Goal: Complete application form: Complete application form

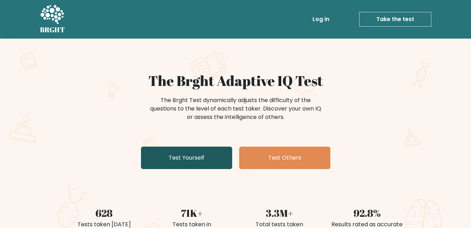
click at [179, 161] on link "Test Yourself" at bounding box center [186, 158] width 91 height 22
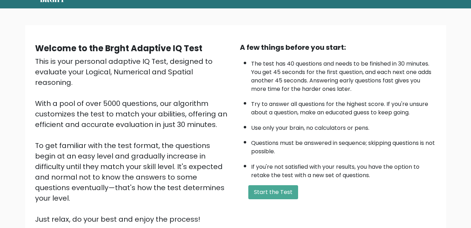
scroll to position [70, 0]
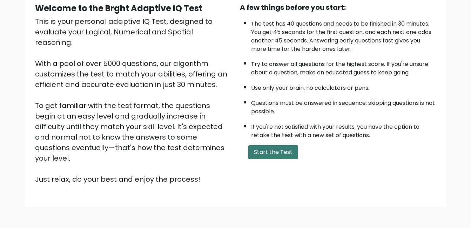
click at [265, 155] on button "Start the Test" at bounding box center [273, 152] width 50 height 14
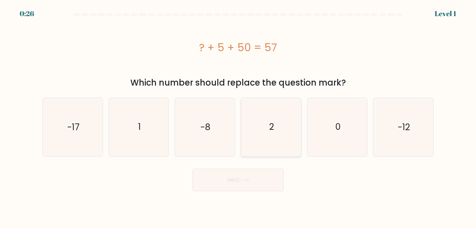
click at [254, 130] on icon "2" at bounding box center [271, 127] width 58 height 58
click at [238, 116] on input "d. 2" at bounding box center [238, 115] width 0 height 2
radio input "true"
click at [247, 176] on button "Next" at bounding box center [238, 180] width 91 height 22
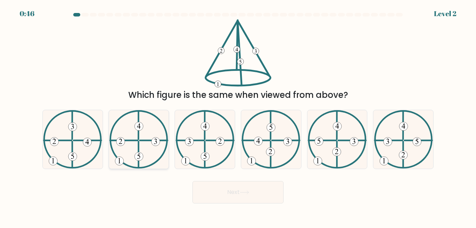
click at [139, 152] on 225 at bounding box center [139, 155] width 0 height 26
click at [238, 116] on input "b." at bounding box center [238, 115] width 0 height 2
radio input "true"
click at [219, 186] on button "Next" at bounding box center [238, 192] width 91 height 22
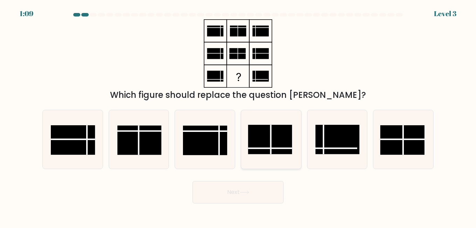
click at [268, 147] on rect at bounding box center [270, 139] width 44 height 29
click at [238, 116] on input "d." at bounding box center [238, 115] width 0 height 2
radio input "true"
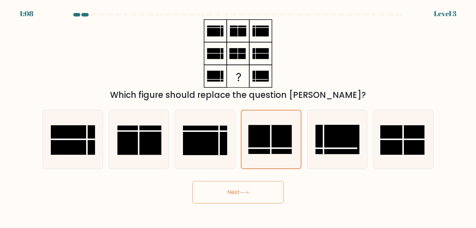
click at [264, 190] on button "Next" at bounding box center [238, 192] width 91 height 22
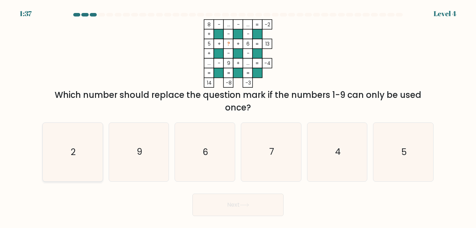
click at [80, 149] on icon "2" at bounding box center [72, 152] width 58 height 58
click at [238, 116] on input "a. 2" at bounding box center [238, 115] width 0 height 2
radio input "true"
click at [221, 198] on button "Next" at bounding box center [238, 205] width 91 height 22
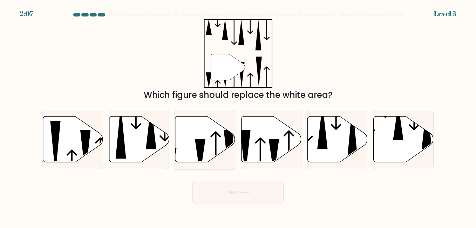
click at [194, 148] on icon at bounding box center [205, 139] width 60 height 46
click at [238, 116] on input "c." at bounding box center [238, 115] width 0 height 2
radio input "true"
click at [216, 194] on button "Next" at bounding box center [238, 192] width 91 height 22
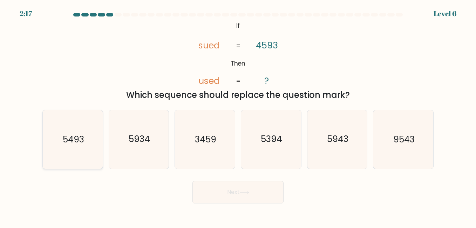
click at [68, 125] on icon "5493" at bounding box center [72, 139] width 58 height 58
click at [238, 116] on input "a. 5493" at bounding box center [238, 115] width 0 height 2
radio input "true"
click at [219, 195] on button "Next" at bounding box center [238, 192] width 91 height 22
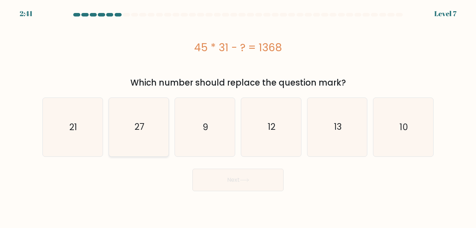
drag, startPoint x: 151, startPoint y: 120, endPoint x: 153, endPoint y: 126, distance: 5.5
click at [151, 122] on icon "27" at bounding box center [139, 127] width 58 height 58
click at [238, 116] on input "b. 27" at bounding box center [238, 115] width 0 height 2
radio input "true"
click at [265, 181] on button "Next" at bounding box center [238, 180] width 91 height 22
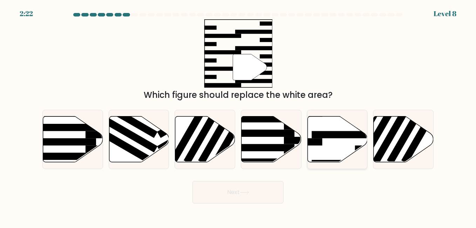
click at [314, 147] on icon at bounding box center [338, 139] width 60 height 46
click at [238, 116] on input "e." at bounding box center [238, 115] width 0 height 2
radio input "true"
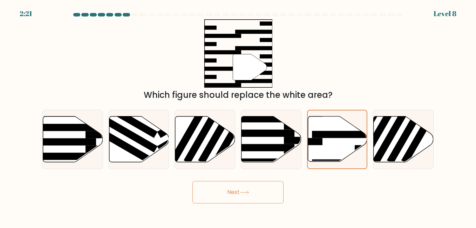
click at [261, 193] on button "Next" at bounding box center [238, 192] width 91 height 22
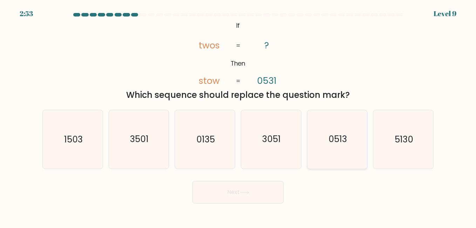
drag, startPoint x: 336, startPoint y: 144, endPoint x: 321, endPoint y: 149, distance: 16.1
click at [335, 144] on text "0513" at bounding box center [338, 139] width 19 height 12
click at [238, 116] on input "e. 0513" at bounding box center [238, 115] width 0 height 2
radio input "true"
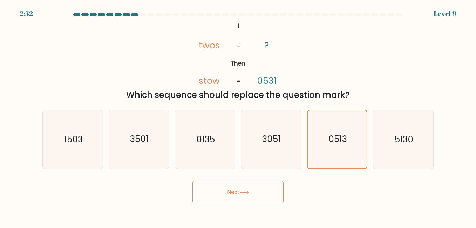
click at [248, 189] on button "Next" at bounding box center [238, 192] width 91 height 22
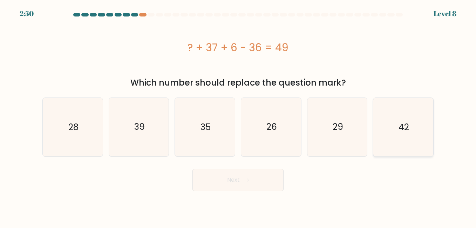
click at [391, 125] on icon "42" at bounding box center [403, 127] width 58 height 58
click at [238, 116] on input "f. 42" at bounding box center [238, 115] width 0 height 2
radio input "true"
click at [250, 181] on button "Next" at bounding box center [238, 180] width 91 height 22
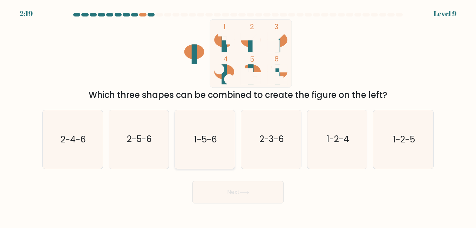
click at [198, 146] on icon "1-5-6" at bounding box center [205, 139] width 58 height 58
click at [238, 116] on input "c. 1-5-6" at bounding box center [238, 115] width 0 height 2
radio input "true"
click at [224, 187] on button "Next" at bounding box center [238, 192] width 91 height 22
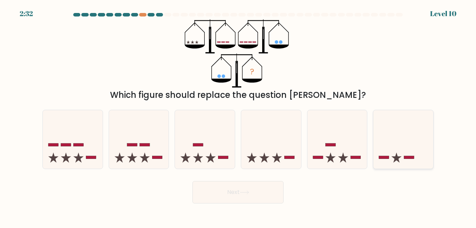
click at [394, 155] on icon at bounding box center [403, 139] width 60 height 49
click at [238, 116] on input "f." at bounding box center [238, 115] width 0 height 2
radio input "true"
click at [255, 193] on button "Next" at bounding box center [238, 192] width 91 height 22
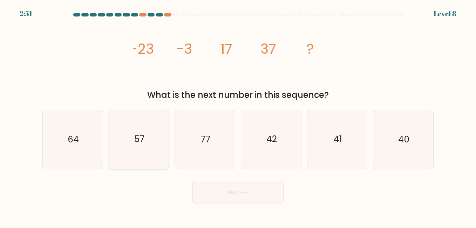
click at [144, 131] on icon "57" at bounding box center [139, 139] width 58 height 58
click at [238, 116] on input "b. 57" at bounding box center [238, 115] width 0 height 2
radio input "true"
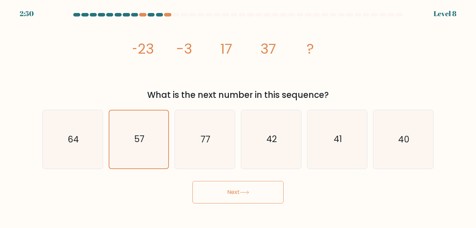
click at [216, 198] on button "Next" at bounding box center [238, 192] width 91 height 22
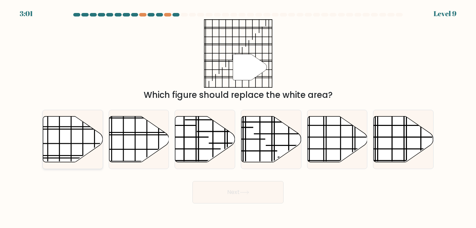
click at [98, 137] on icon at bounding box center [73, 139] width 60 height 46
click at [238, 116] on input "a." at bounding box center [238, 115] width 0 height 2
radio input "true"
click at [229, 198] on button "Next" at bounding box center [238, 192] width 91 height 22
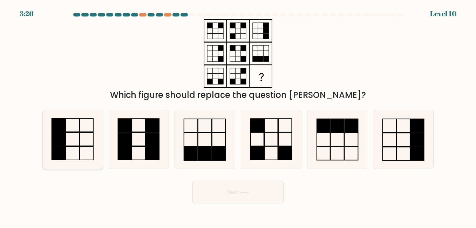
click at [61, 134] on rect at bounding box center [59, 139] width 14 height 13
click at [238, 116] on input "a." at bounding box center [238, 115] width 0 height 2
radio input "true"
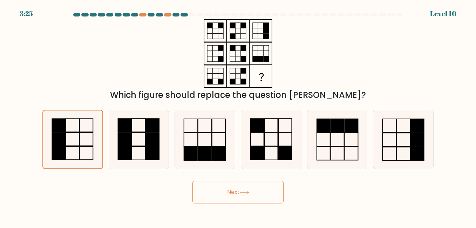
click at [214, 193] on button "Next" at bounding box center [238, 192] width 91 height 22
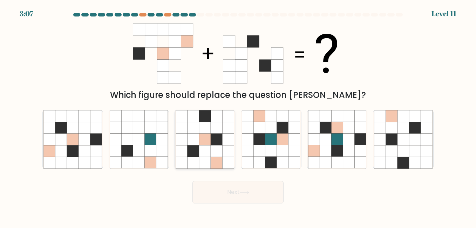
click at [214, 137] on icon at bounding box center [217, 140] width 12 height 12
click at [238, 116] on input "c." at bounding box center [238, 115] width 0 height 2
radio input "true"
click at [232, 193] on button "Next" at bounding box center [238, 192] width 91 height 22
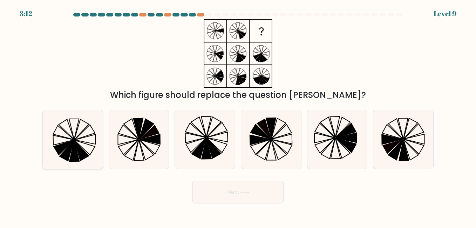
click at [67, 140] on icon at bounding box center [72, 139] width 58 height 58
click at [238, 116] on input "a." at bounding box center [238, 115] width 0 height 2
radio input "true"
click at [212, 188] on button "Next" at bounding box center [238, 192] width 91 height 22
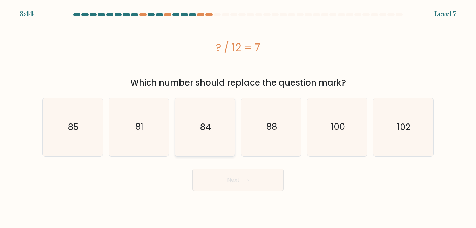
click at [200, 118] on icon "84" at bounding box center [205, 127] width 58 height 58
click at [238, 116] on input "c. 84" at bounding box center [238, 115] width 0 height 2
radio input "true"
drag, startPoint x: 396, startPoint y: 130, endPoint x: 356, endPoint y: 148, distance: 43.8
click at [396, 131] on icon "102" at bounding box center [403, 127] width 58 height 58
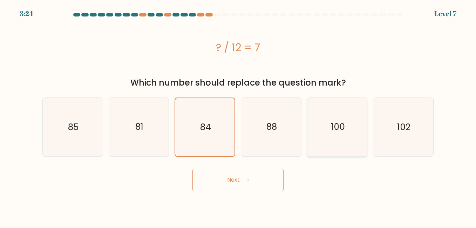
click at [238, 116] on input "f. 102" at bounding box center [238, 115] width 0 height 2
radio input "true"
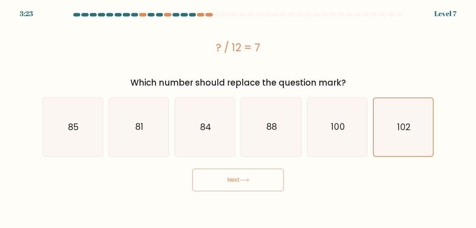
click at [243, 175] on button "Next" at bounding box center [238, 180] width 91 height 22
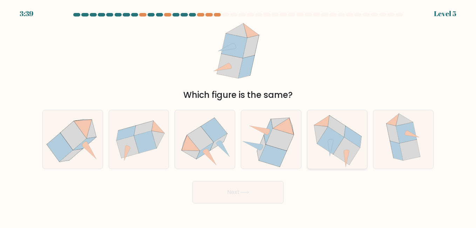
click at [338, 136] on icon at bounding box center [330, 141] width 27 height 28
click at [238, 116] on input "e." at bounding box center [238, 115] width 0 height 2
radio input "true"
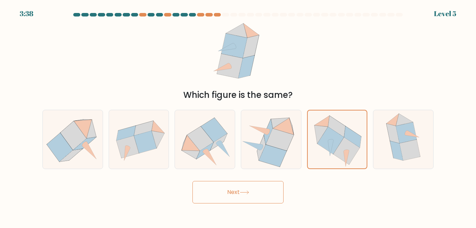
click at [257, 193] on button "Next" at bounding box center [238, 192] width 91 height 22
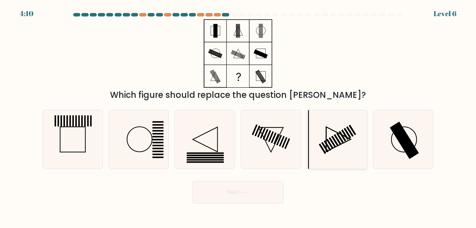
click at [341, 151] on icon at bounding box center [337, 139] width 58 height 58
click at [238, 116] on input "e." at bounding box center [238, 115] width 0 height 2
radio input "true"
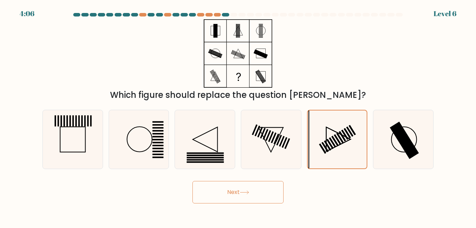
click at [264, 191] on button "Next" at bounding box center [238, 192] width 91 height 22
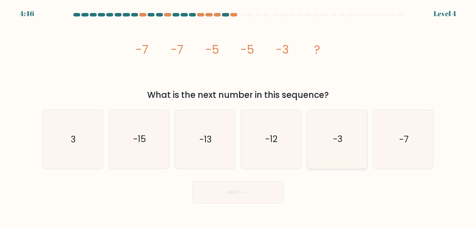
click at [354, 157] on icon "-3" at bounding box center [337, 139] width 58 height 58
click at [238, 116] on input "e. -3" at bounding box center [238, 115] width 0 height 2
radio input "true"
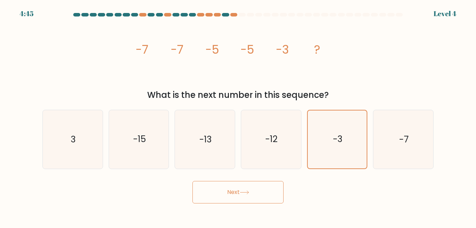
click at [254, 192] on button "Next" at bounding box center [238, 192] width 91 height 22
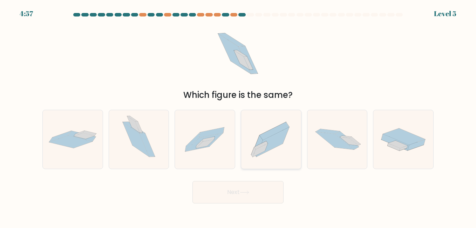
click at [268, 144] on icon at bounding box center [272, 141] width 33 height 29
click at [238, 116] on input "d." at bounding box center [238, 115] width 0 height 2
radio input "true"
click at [246, 194] on icon at bounding box center [244, 192] width 9 height 4
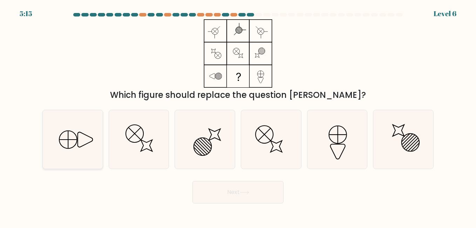
click at [77, 136] on icon at bounding box center [84, 139] width 15 height 15
click at [238, 116] on input "a." at bounding box center [238, 115] width 0 height 2
radio input "true"
click at [208, 193] on button "Next" at bounding box center [238, 192] width 91 height 22
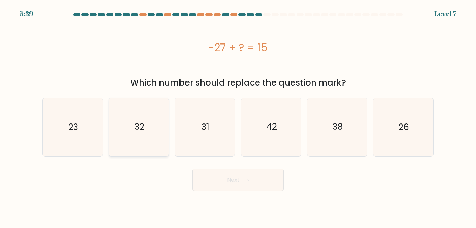
click at [143, 128] on text "32" at bounding box center [140, 127] width 10 height 12
click at [238, 116] on input "b. 32" at bounding box center [238, 115] width 0 height 2
radio input "true"
click at [225, 175] on button "Next" at bounding box center [238, 180] width 91 height 22
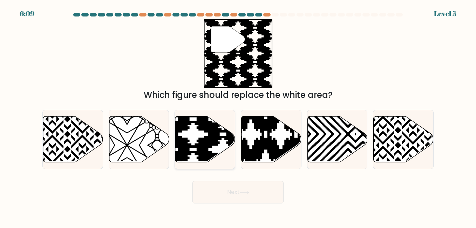
click at [203, 141] on icon at bounding box center [223, 164] width 121 height 121
click at [238, 116] on input "c." at bounding box center [238, 115] width 0 height 2
radio input "true"
click at [225, 191] on button "Next" at bounding box center [238, 192] width 91 height 22
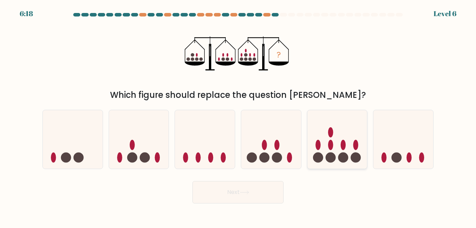
drag, startPoint x: 342, startPoint y: 142, endPoint x: 337, endPoint y: 148, distance: 7.4
click at [342, 143] on ellipse at bounding box center [343, 145] width 5 height 10
click at [238, 116] on input "e." at bounding box center [238, 115] width 0 height 2
radio input "true"
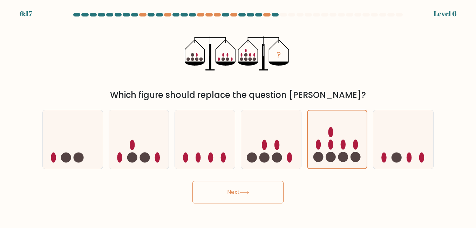
drag, startPoint x: 272, startPoint y: 191, endPoint x: 267, endPoint y: 190, distance: 5.2
click at [271, 191] on button "Next" at bounding box center [238, 192] width 91 height 22
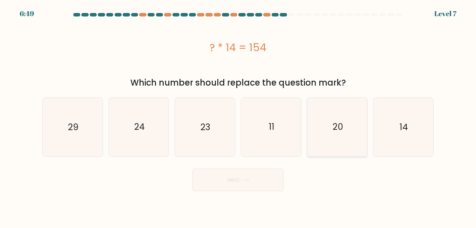
click at [326, 141] on icon "20" at bounding box center [337, 127] width 58 height 58
click at [238, 116] on input "e. 20" at bounding box center [238, 115] width 0 height 2
radio input "true"
click at [266, 180] on button "Next" at bounding box center [238, 180] width 91 height 22
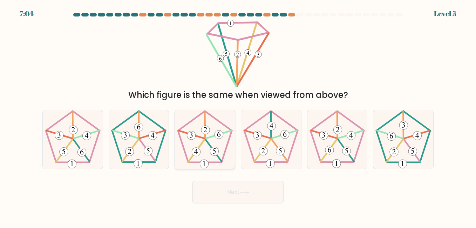
click at [200, 148] on icon at bounding box center [205, 139] width 58 height 58
click at [238, 116] on input "c." at bounding box center [238, 115] width 0 height 2
radio input "true"
click at [216, 194] on button "Next" at bounding box center [238, 192] width 91 height 22
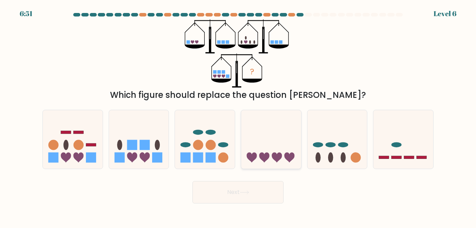
drag, startPoint x: 328, startPoint y: 142, endPoint x: 296, endPoint y: 166, distance: 40.0
click at [328, 143] on icon at bounding box center [338, 139] width 60 height 49
click at [238, 116] on input "e." at bounding box center [238, 115] width 0 height 2
radio input "true"
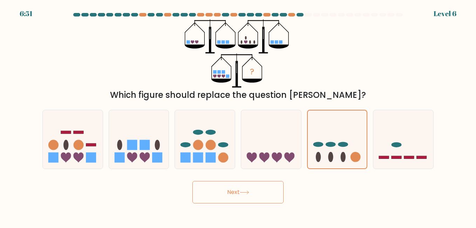
click at [247, 204] on body "6:51 Level 6" at bounding box center [238, 114] width 476 height 228
drag, startPoint x: 234, startPoint y: 195, endPoint x: 241, endPoint y: 195, distance: 7.7
click at [237, 195] on button "Next" at bounding box center [238, 192] width 91 height 22
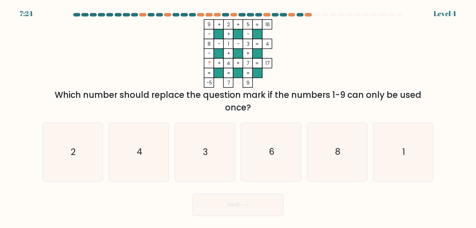
drag, startPoint x: 261, startPoint y: 150, endPoint x: 256, endPoint y: 185, distance: 35.1
click at [261, 156] on icon "6" at bounding box center [271, 152] width 58 height 58
click at [238, 116] on input "d. 6" at bounding box center [238, 115] width 0 height 2
radio input "true"
click at [247, 210] on button "Next" at bounding box center [238, 205] width 91 height 22
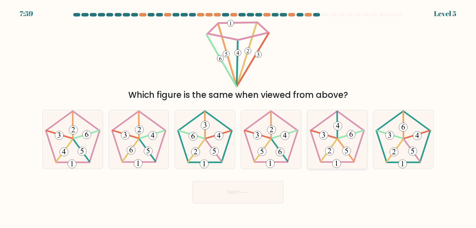
click at [322, 142] on icon at bounding box center [337, 139] width 58 height 58
click at [238, 116] on input "e." at bounding box center [238, 115] width 0 height 2
radio input "true"
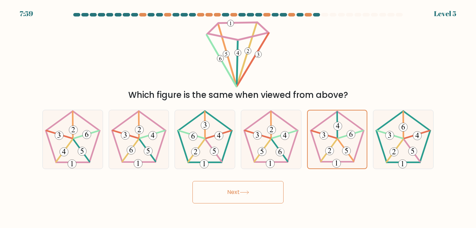
drag, startPoint x: 233, startPoint y: 188, endPoint x: 228, endPoint y: 187, distance: 4.6
click at [232, 188] on button "Next" at bounding box center [238, 192] width 91 height 22
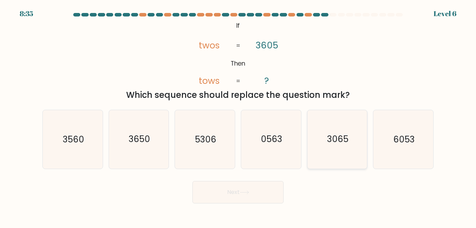
click at [341, 146] on icon "3065" at bounding box center [337, 139] width 58 height 58
click at [238, 116] on input "e. 3065" at bounding box center [238, 115] width 0 height 2
radio input "true"
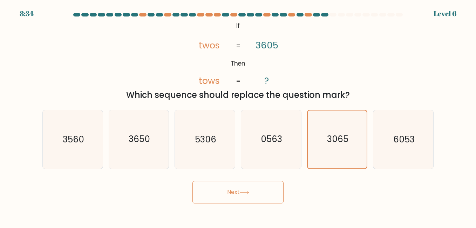
click at [251, 190] on button "Next" at bounding box center [238, 192] width 91 height 22
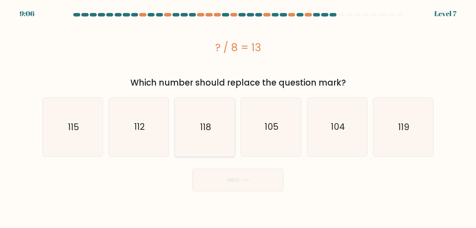
click at [207, 133] on text "118" at bounding box center [205, 127] width 11 height 12
click at [238, 116] on input "c. 118" at bounding box center [238, 115] width 0 height 2
radio input "true"
click at [219, 176] on button "Next" at bounding box center [238, 180] width 91 height 22
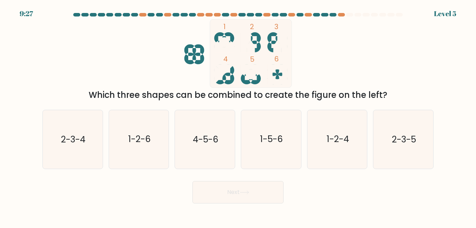
drag, startPoint x: 272, startPoint y: 139, endPoint x: 256, endPoint y: 169, distance: 34.7
click at [272, 142] on text "1-5-6" at bounding box center [271, 139] width 23 height 12
click at [238, 116] on input "d. 1-5-6" at bounding box center [238, 115] width 0 height 2
radio input "true"
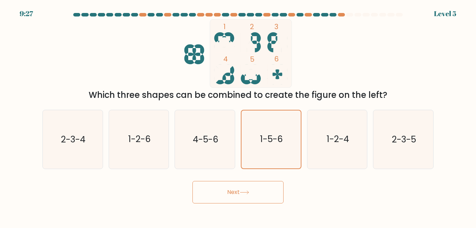
click at [247, 191] on icon at bounding box center [244, 192] width 9 height 4
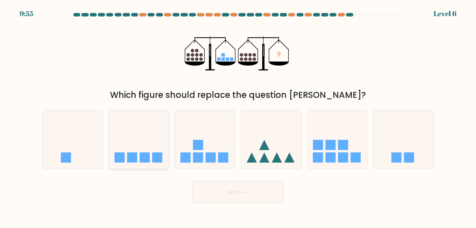
click at [150, 150] on icon at bounding box center [139, 139] width 60 height 49
click at [238, 116] on input "b." at bounding box center [238, 115] width 0 height 2
radio input "true"
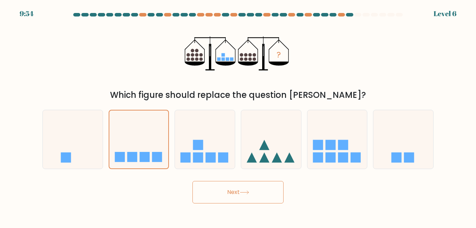
click at [218, 194] on button "Next" at bounding box center [238, 192] width 91 height 22
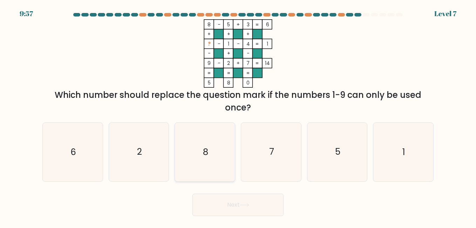
drag, startPoint x: 211, startPoint y: 143, endPoint x: 211, endPoint y: 149, distance: 6.0
click at [211, 147] on icon "8" at bounding box center [205, 152] width 58 height 58
click at [238, 116] on input "c. 8" at bounding box center [238, 115] width 0 height 2
radio input "true"
click at [223, 198] on button "Next" at bounding box center [238, 205] width 91 height 22
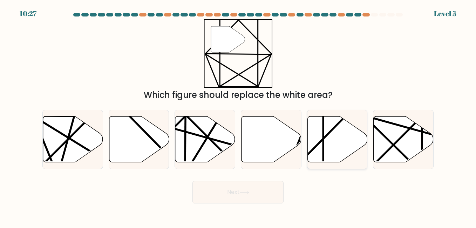
click at [323, 153] on line at bounding box center [323, 164] width 0 height 119
click at [238, 116] on input "e." at bounding box center [238, 115] width 0 height 2
radio input "true"
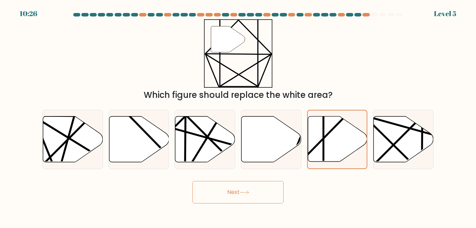
click at [243, 191] on icon at bounding box center [244, 192] width 9 height 4
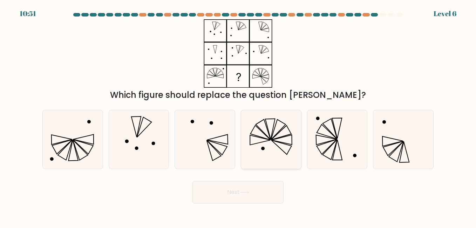
click at [276, 135] on icon at bounding box center [271, 139] width 58 height 58
click at [238, 116] on input "d." at bounding box center [238, 115] width 0 height 2
radio input "true"
click at [246, 203] on body "10:50 Level 6" at bounding box center [238, 114] width 476 height 228
click at [248, 195] on button "Next" at bounding box center [238, 192] width 91 height 22
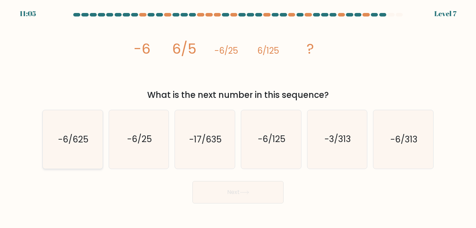
click at [81, 146] on icon "-6/625" at bounding box center [72, 139] width 58 height 58
click at [238, 116] on input "a. -6/625" at bounding box center [238, 115] width 0 height 2
radio input "true"
click at [204, 192] on button "Next" at bounding box center [238, 192] width 91 height 22
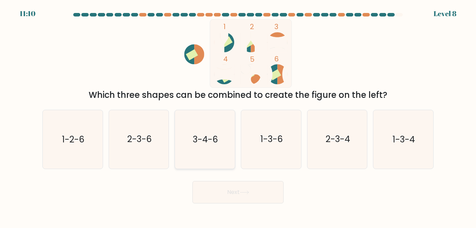
click at [208, 138] on text "3-4-6" at bounding box center [205, 139] width 25 height 12
click at [238, 116] on input "c. 3-4-6" at bounding box center [238, 115] width 0 height 2
radio input "true"
click at [232, 202] on button "Next" at bounding box center [238, 192] width 91 height 22
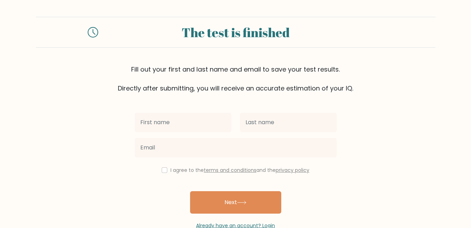
scroll to position [18, 0]
